Goal: Task Accomplishment & Management: Use online tool/utility

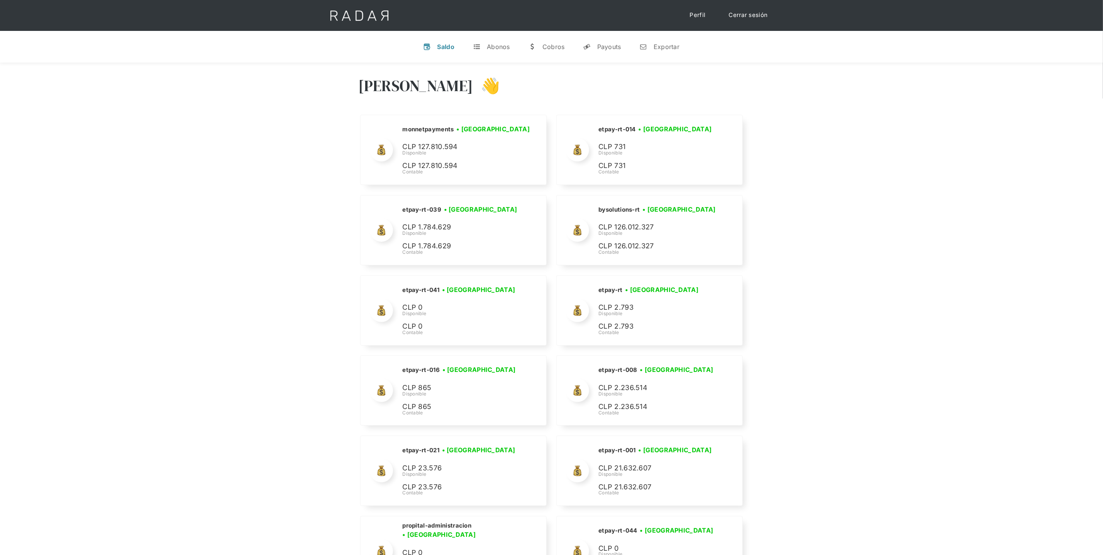
scroll to position [2995, 0]
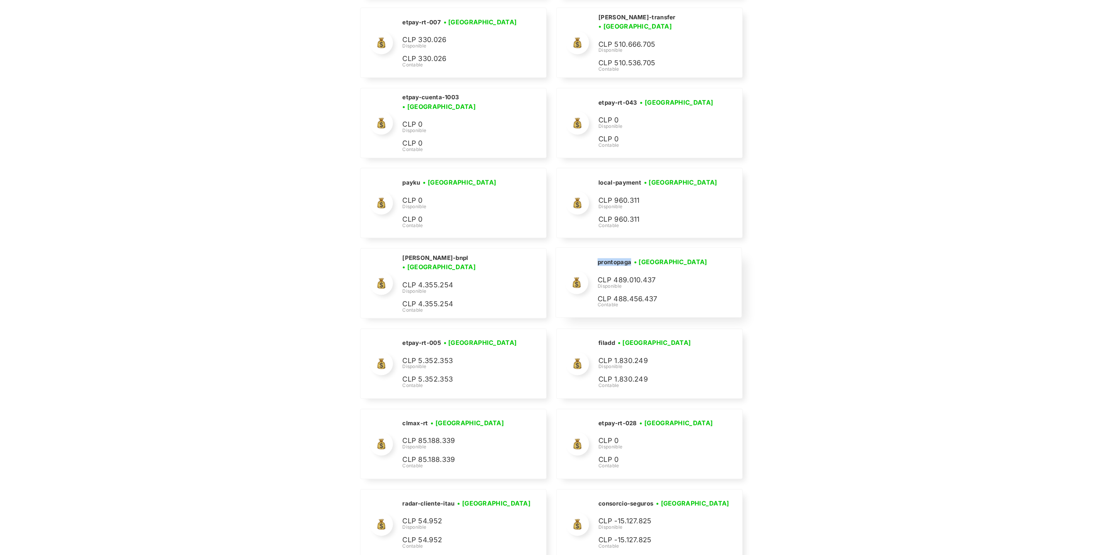
drag, startPoint x: 634, startPoint y: 278, endPoint x: 594, endPoint y: 275, distance: 40.3
click at [0, 0] on div "prontopaga • [GEOGRAPHIC_DATA] • Desconectada CLP 489.010.437 Disponible CLP 48…" at bounding box center [0, 0] width 0 height 0
copy h2 "prontopaga"
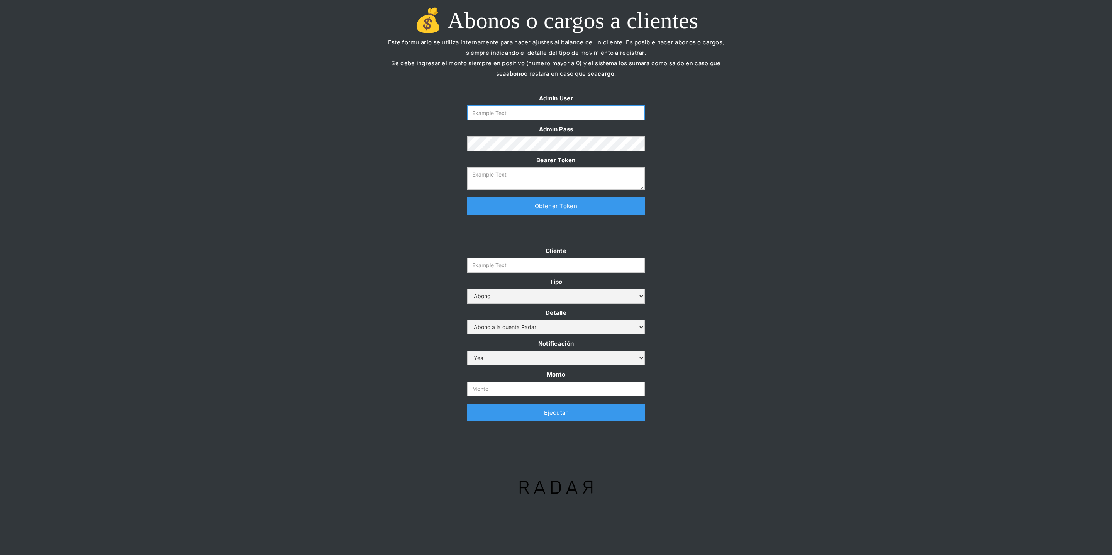
click at [530, 109] on input "Form" at bounding box center [556, 112] width 178 height 15
type input "[PERSON_NAME][EMAIL_ADDRESS][DOMAIN_NAME]"
click at [513, 199] on link "Obtener Token" at bounding box center [556, 205] width 178 height 17
type textarea "eyJhbGciOiJSUzI1NiIsInR5cCI6IkpXVCJ9.eyJkYXRhIjp7ImlkIjoiZGFuaWVsYUBzb21vc3JhZG…"
click at [503, 255] on label "Cliente" at bounding box center [556, 250] width 178 height 10
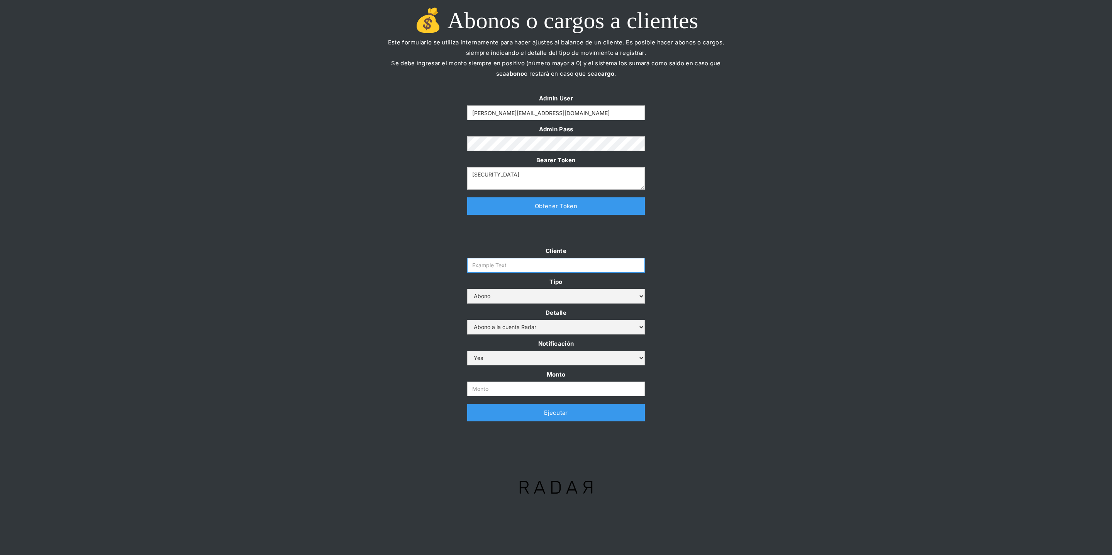
click at [503, 258] on input "Cliente" at bounding box center [556, 265] width 178 height 15
paste input "prontopaga"
type input "prontopaga"
click at [399, 213] on div "Admin User daniela@somosradar.com Admin Pass Bearer Token eyJhbGciOiJSUzI1NiIsI…" at bounding box center [556, 157] width 1112 height 129
click at [485, 381] on input "Monto" at bounding box center [556, 388] width 178 height 15
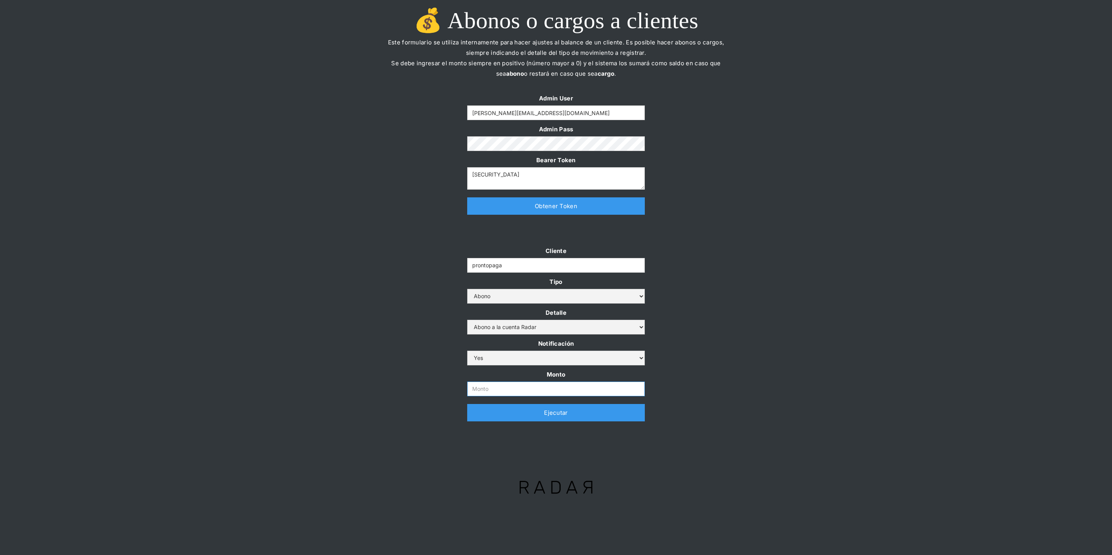
paste input "$1,500,000,000"
type input "1.500.000.000"
click at [409, 343] on div "Cliente prontopaga Tipo Abono Cargo Detalle Abono a la cuenta Radar Devolución …" at bounding box center [556, 336] width 1112 height 183
click at [479, 412] on link "Ejecutar" at bounding box center [556, 412] width 178 height 17
